Goal: Task Accomplishment & Management: Manage account settings

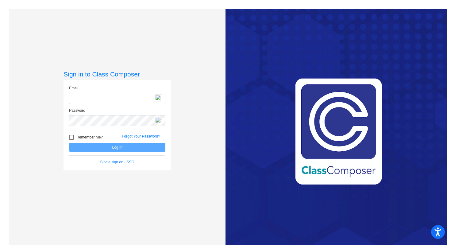
click at [90, 92] on div "Email" at bounding box center [117, 94] width 96 height 19
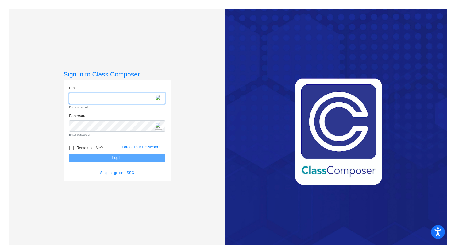
click at [86, 98] on input "email" at bounding box center [117, 98] width 96 height 11
type input "[EMAIL_ADDRESS][DOMAIN_NAME]"
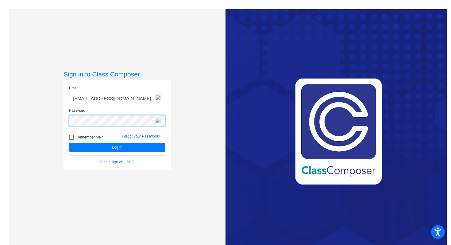
click at [69, 143] on button "Log In" at bounding box center [117, 147] width 96 height 9
click at [57, 116] on div "Sign in to Class Composer Email [EMAIL_ADDRESS][DOMAIN_NAME] Password Remember …" at bounding box center [117, 131] width 216 height 245
click at [52, 120] on div "Sign in to Class Composer Email [EMAIL_ADDRESS][DOMAIN_NAME] Password Remember …" at bounding box center [117, 131] width 216 height 245
click at [69, 143] on button "Log In" at bounding box center [117, 147] width 96 height 9
click at [43, 123] on div "Sign in to Class Composer Email [EMAIL_ADDRESS][DOMAIN_NAME] Password Remember …" at bounding box center [117, 131] width 216 height 245
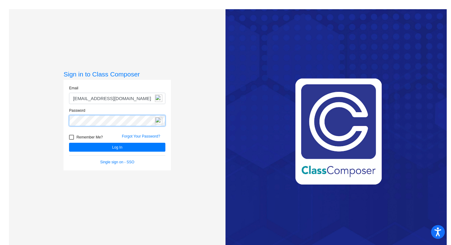
click at [69, 143] on button "Log In" at bounding box center [117, 147] width 96 height 9
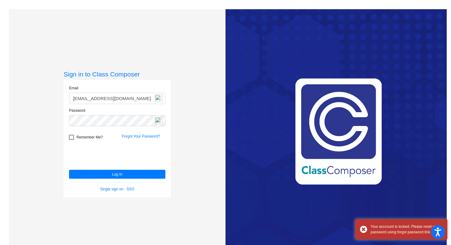
click at [174, 50] on div "Sign in to Class Composer Email [EMAIL_ADDRESS][DOMAIN_NAME] Password Remember …" at bounding box center [117, 131] width 216 height 245
